Goal: Task Accomplishment & Management: Manage account settings

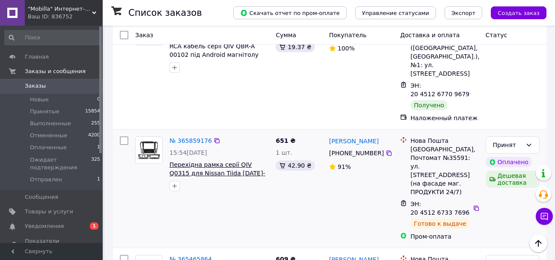
scroll to position [43, 0]
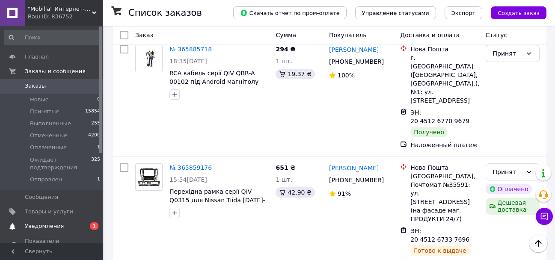
click at [50, 226] on span "Уведомления" at bounding box center [44, 227] width 39 height 8
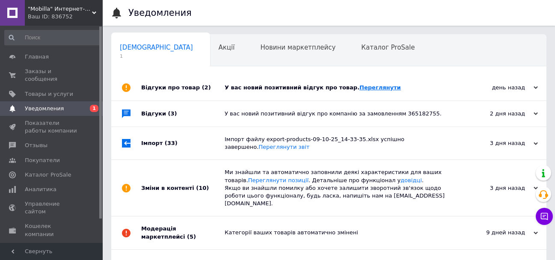
click at [360, 86] on link "Переглянути" at bounding box center [381, 87] width 42 height 6
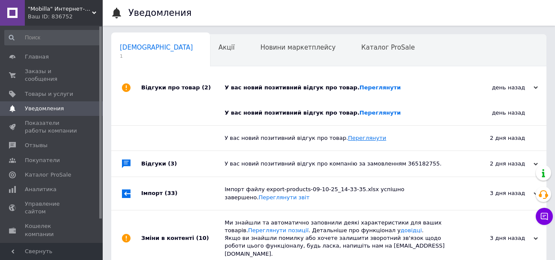
click at [353, 138] on link "Переглянути" at bounding box center [367, 138] width 38 height 6
click at [346, 166] on div "У вас новий позитивний відгук про компанію за замовленням 365182755." at bounding box center [339, 164] width 228 height 8
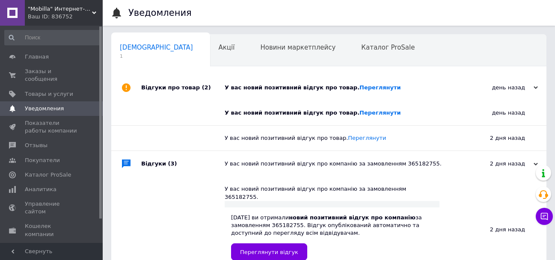
scroll to position [86, 0]
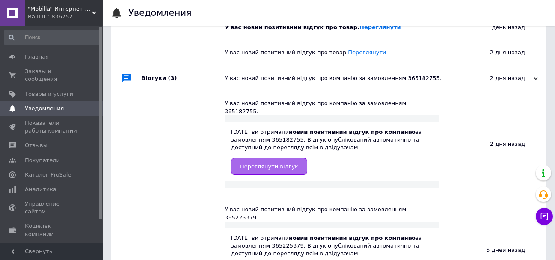
click at [283, 158] on link "Переглянути відгук" at bounding box center [269, 166] width 76 height 17
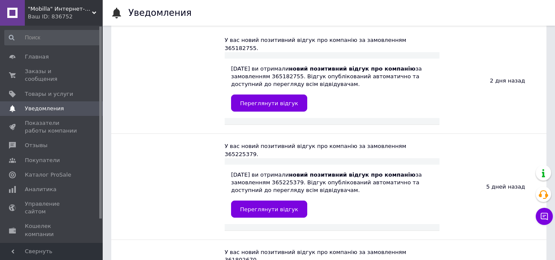
scroll to position [171, 0]
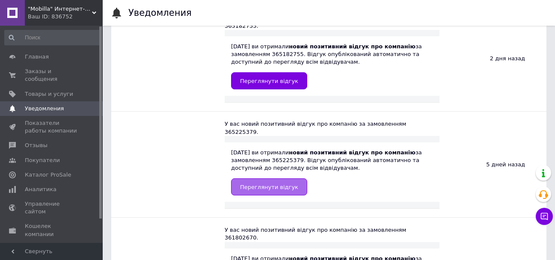
click at [277, 184] on span "Переглянути відгук" at bounding box center [269, 187] width 58 height 6
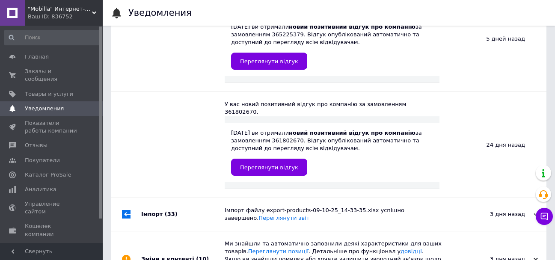
scroll to position [300, 0]
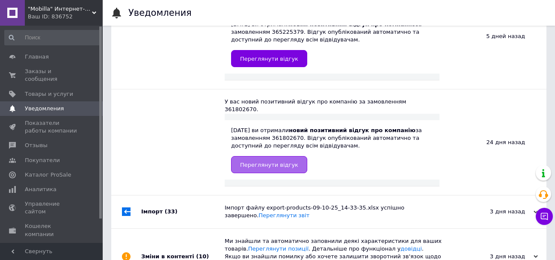
click at [271, 162] on span "Переглянути відгук" at bounding box center [269, 165] width 58 height 6
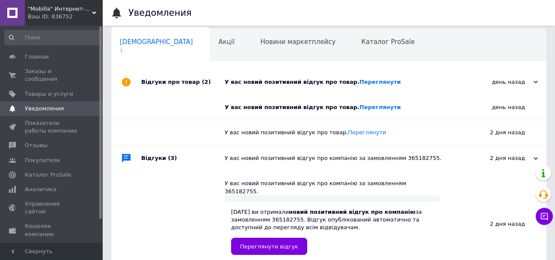
scroll to position [0, 0]
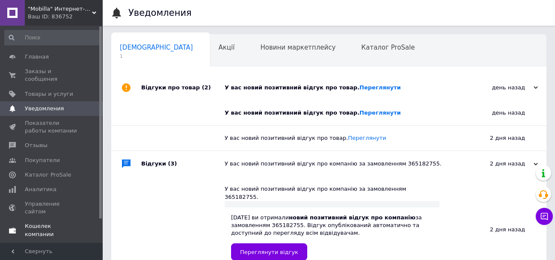
click at [56, 219] on link "Кошелек компании" at bounding box center [52, 230] width 105 height 22
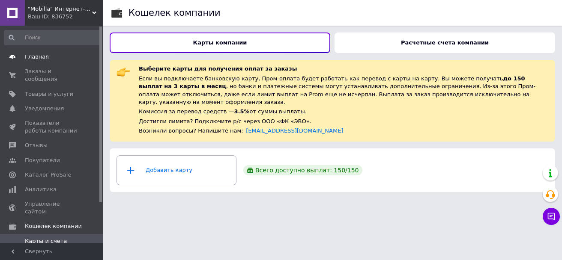
click at [38, 57] on span "Главная" at bounding box center [37, 57] width 24 height 8
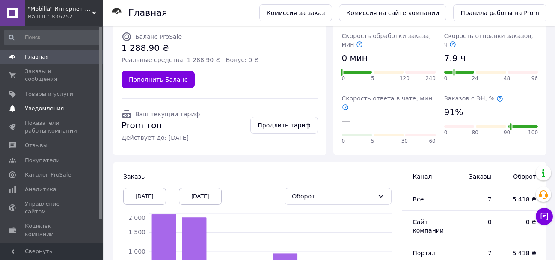
scroll to position [86, 0]
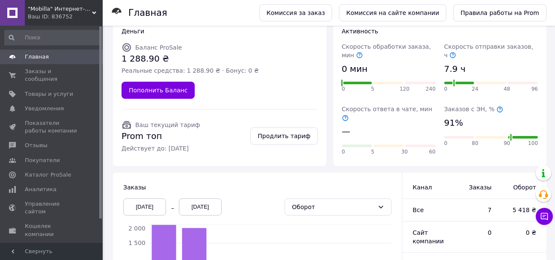
click at [44, 57] on span "Главная" at bounding box center [37, 57] width 24 height 8
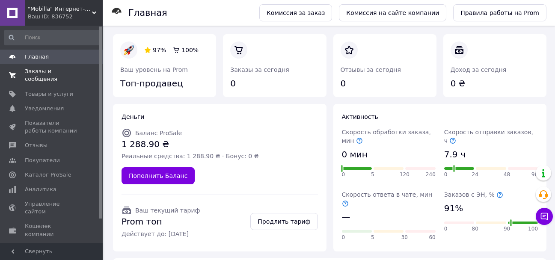
click at [49, 74] on span "Заказы и сообщения" at bounding box center [52, 75] width 54 height 15
